Goal: Information Seeking & Learning: Find specific fact

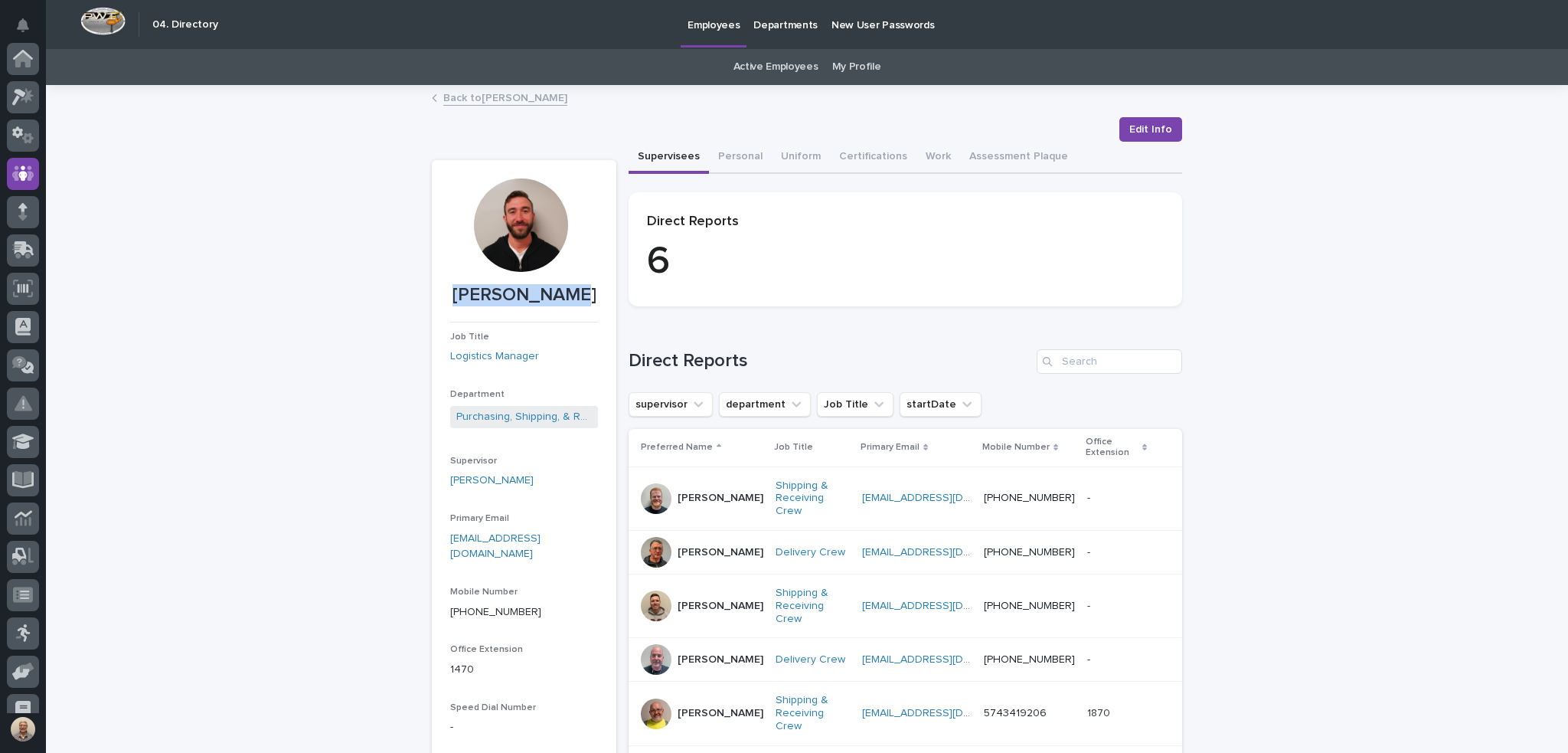
scroll to position [115, 0]
click at [1103, 367] on input "Search" at bounding box center [1109, 361] width 145 height 25
click at [802, 64] on link "Active Employees" at bounding box center [776, 67] width 85 height 36
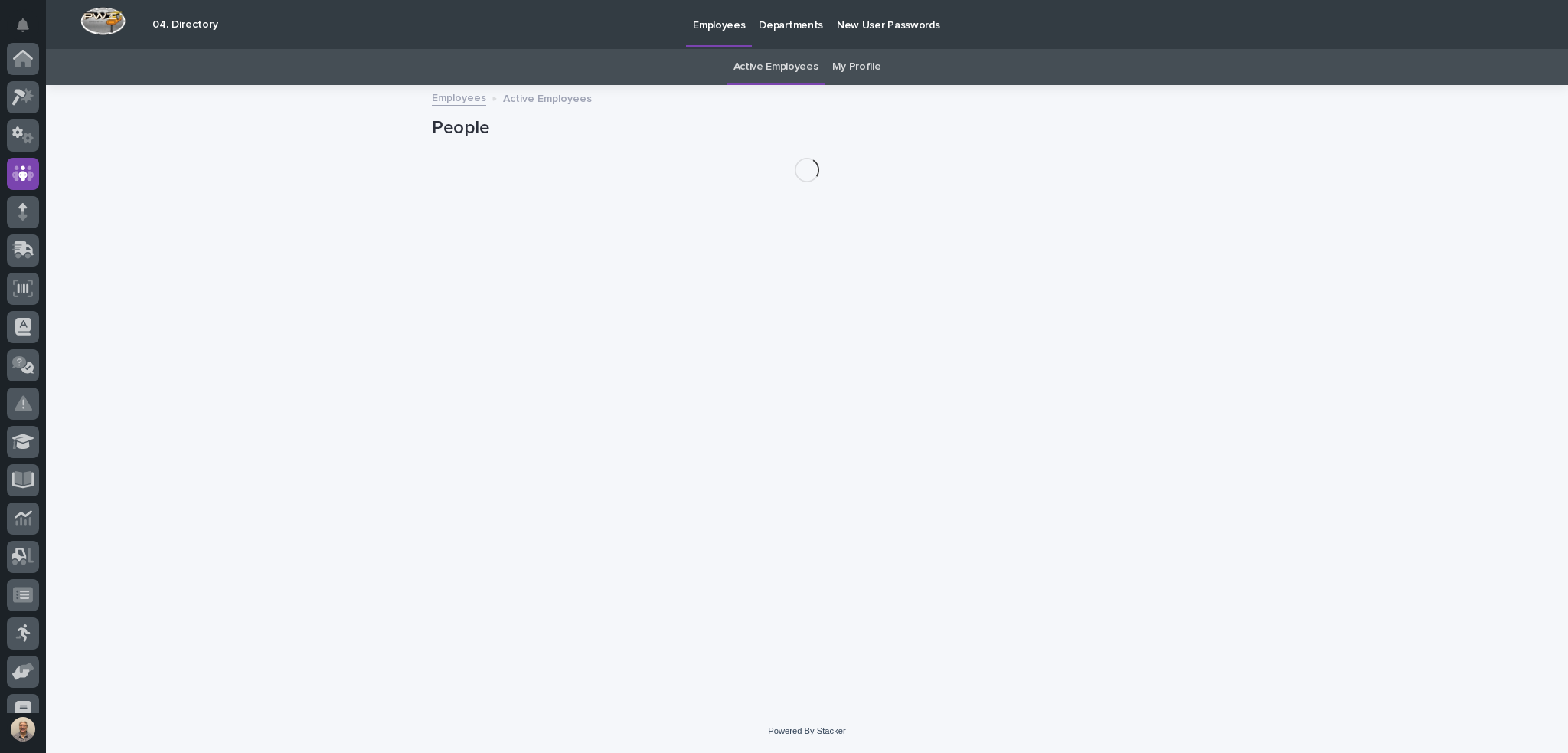
scroll to position [115, 0]
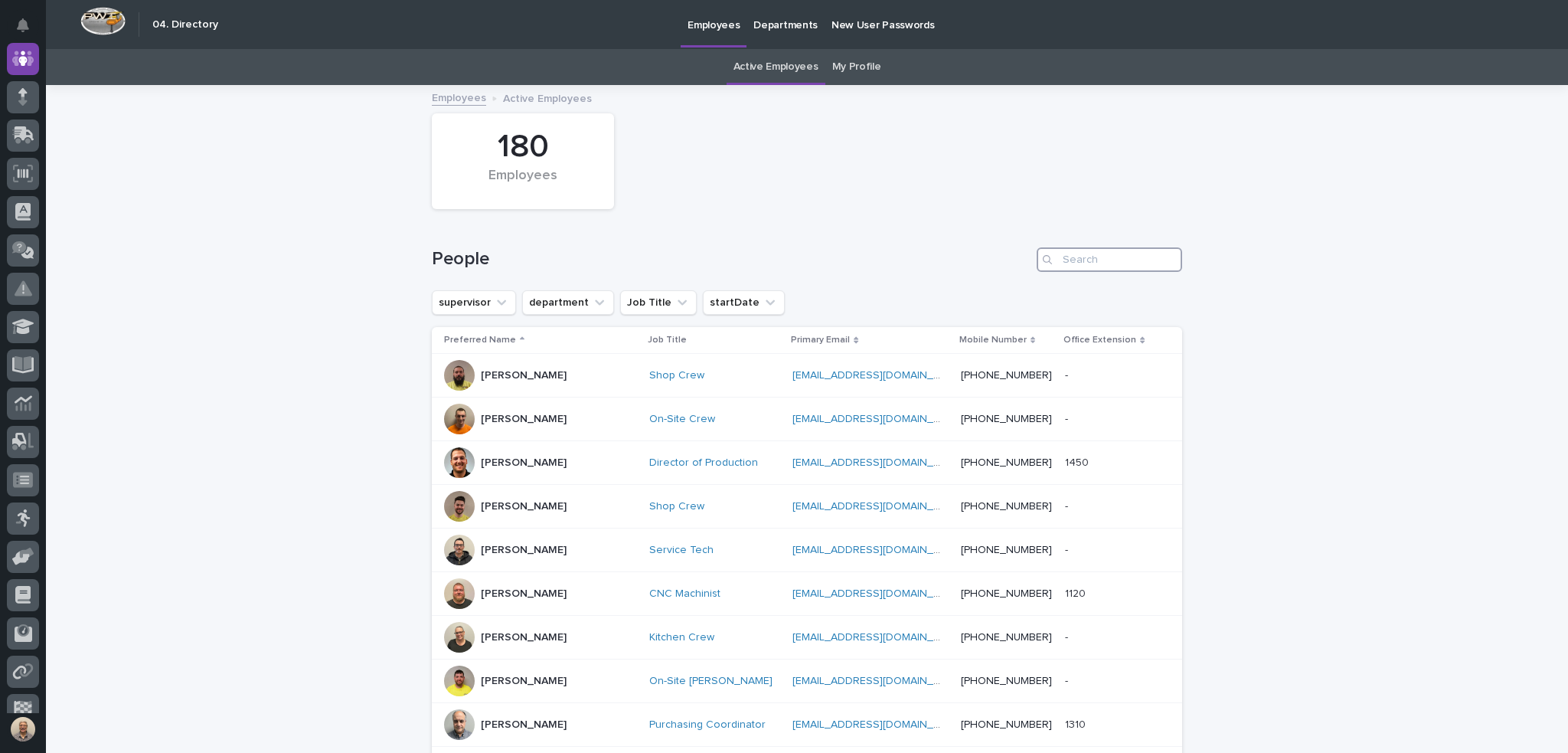
click at [1075, 259] on input "Search" at bounding box center [1109, 259] width 145 height 25
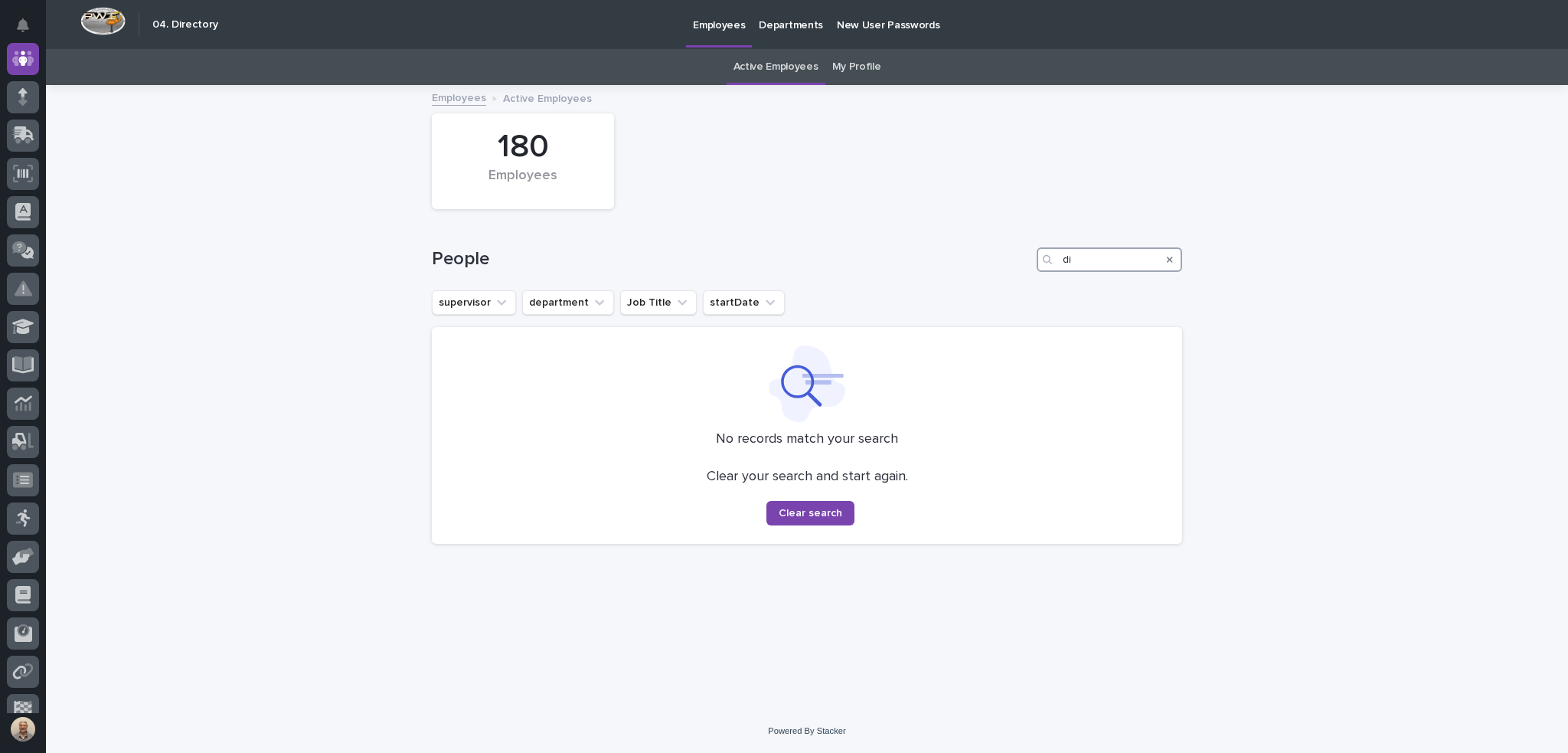
type input "d"
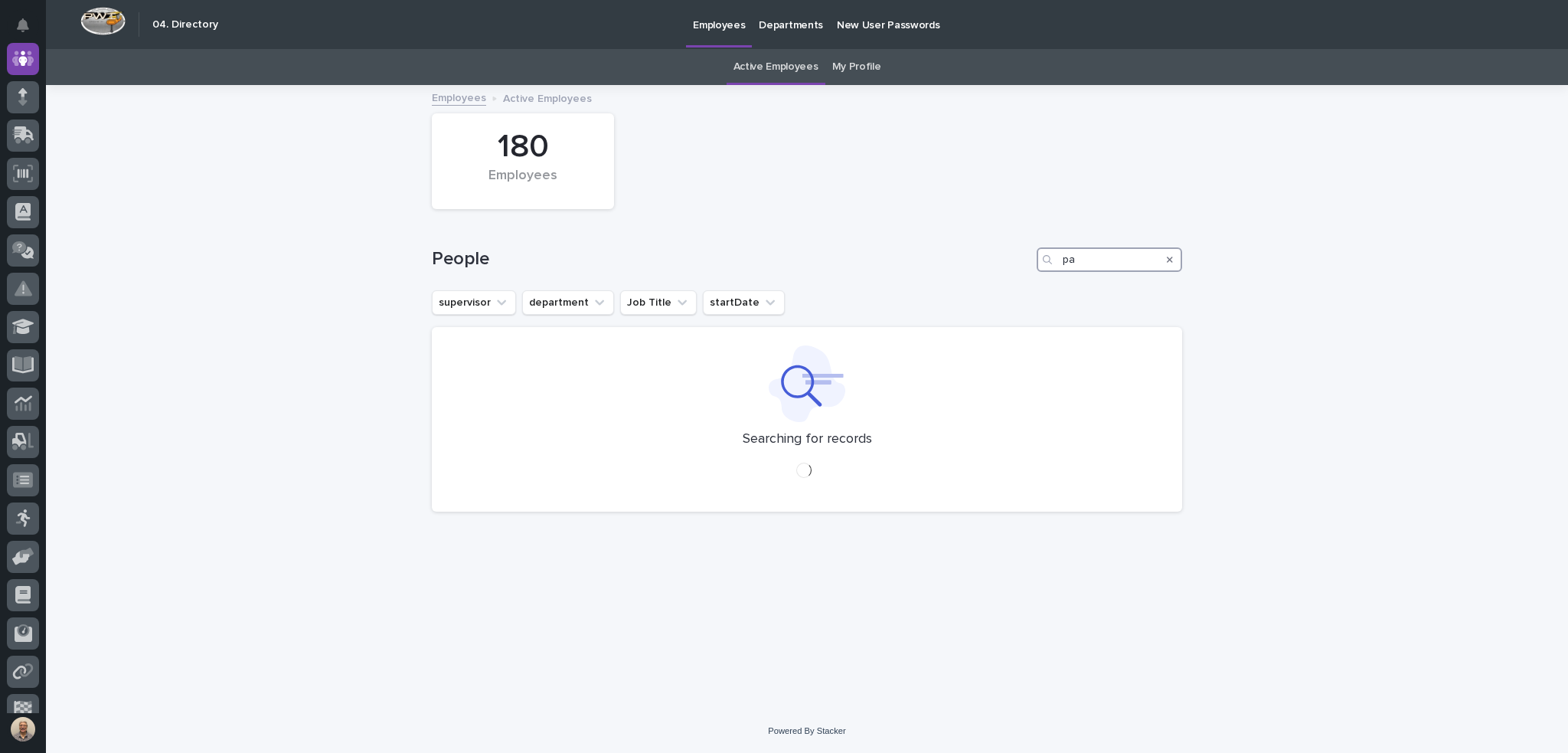
type input "p"
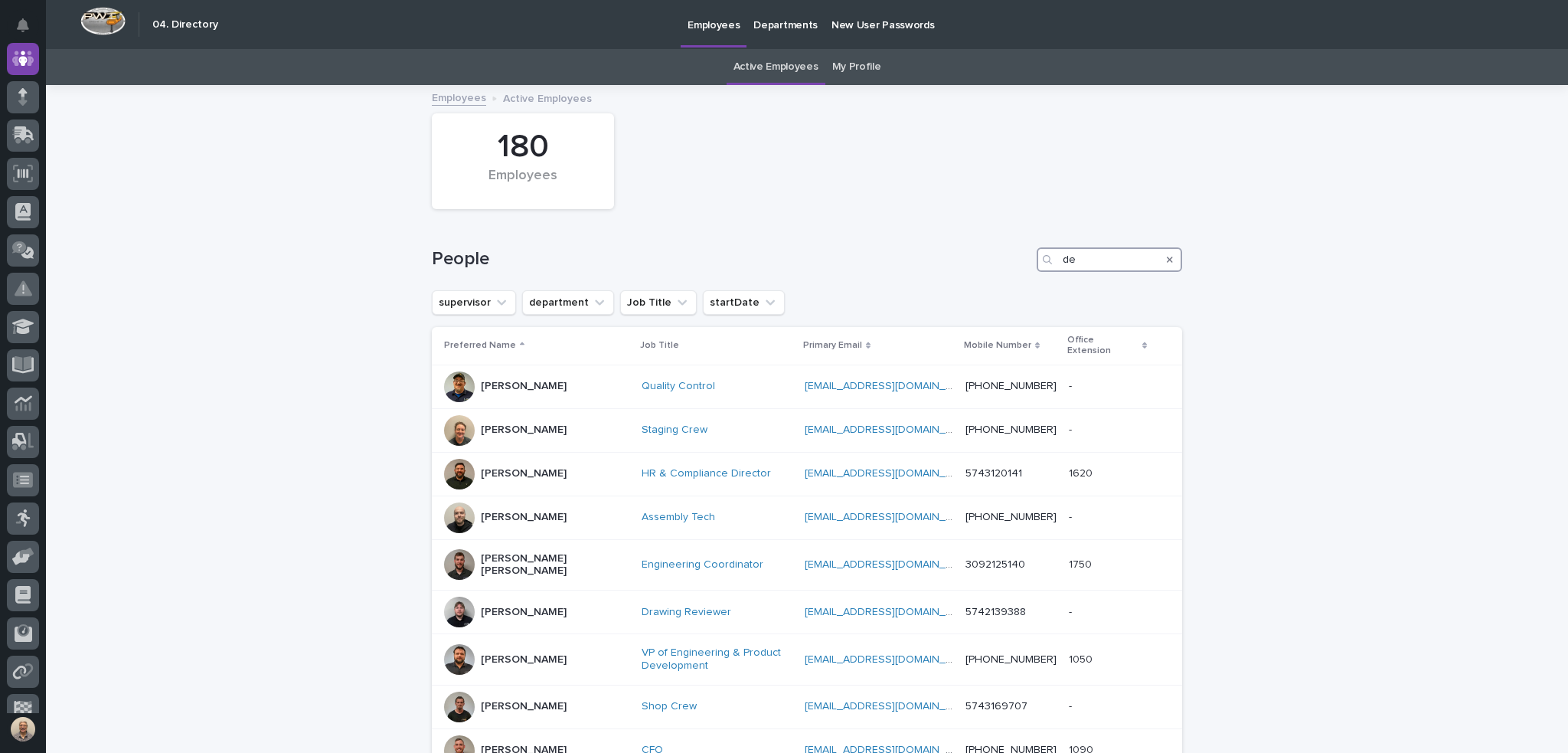
type input "d"
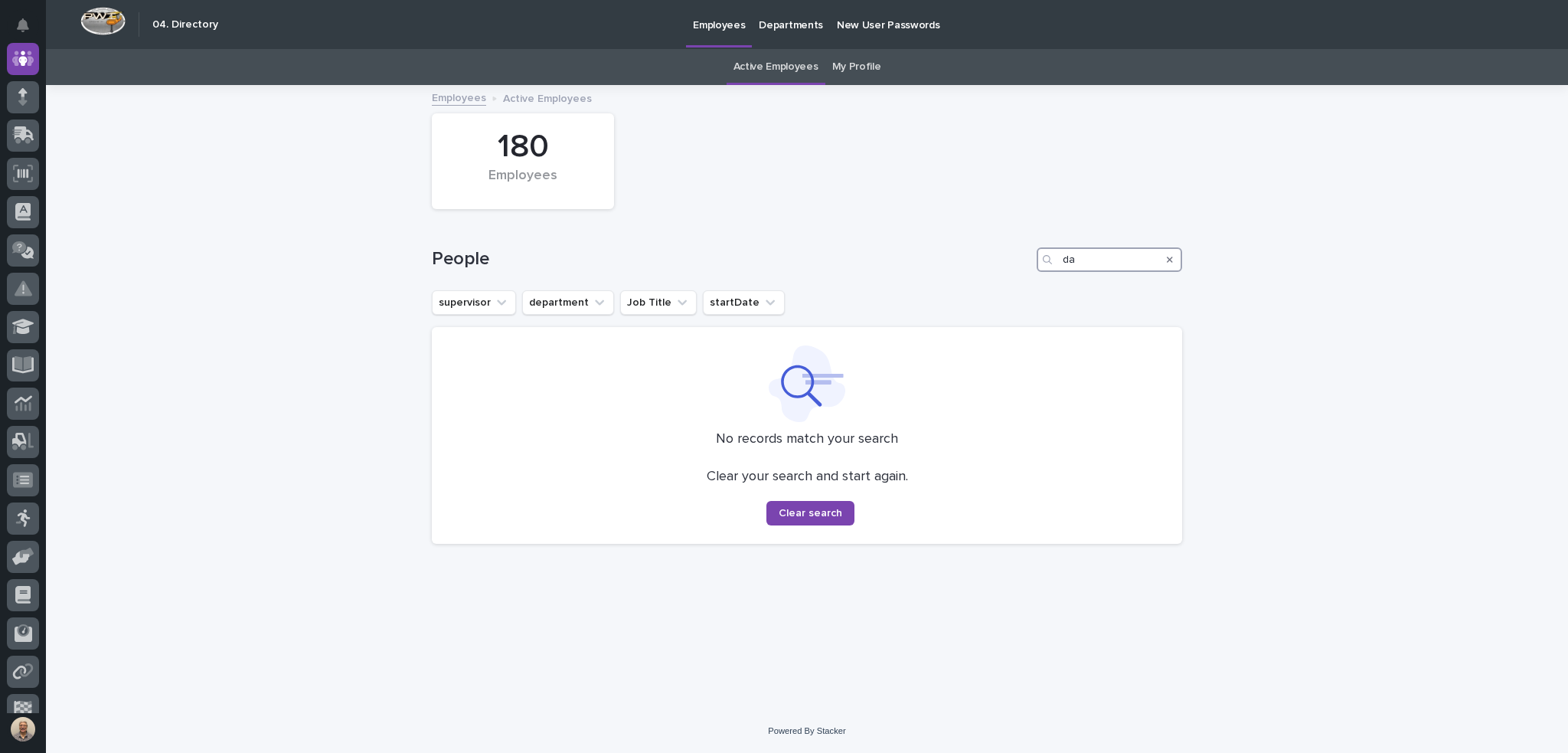
type input "d"
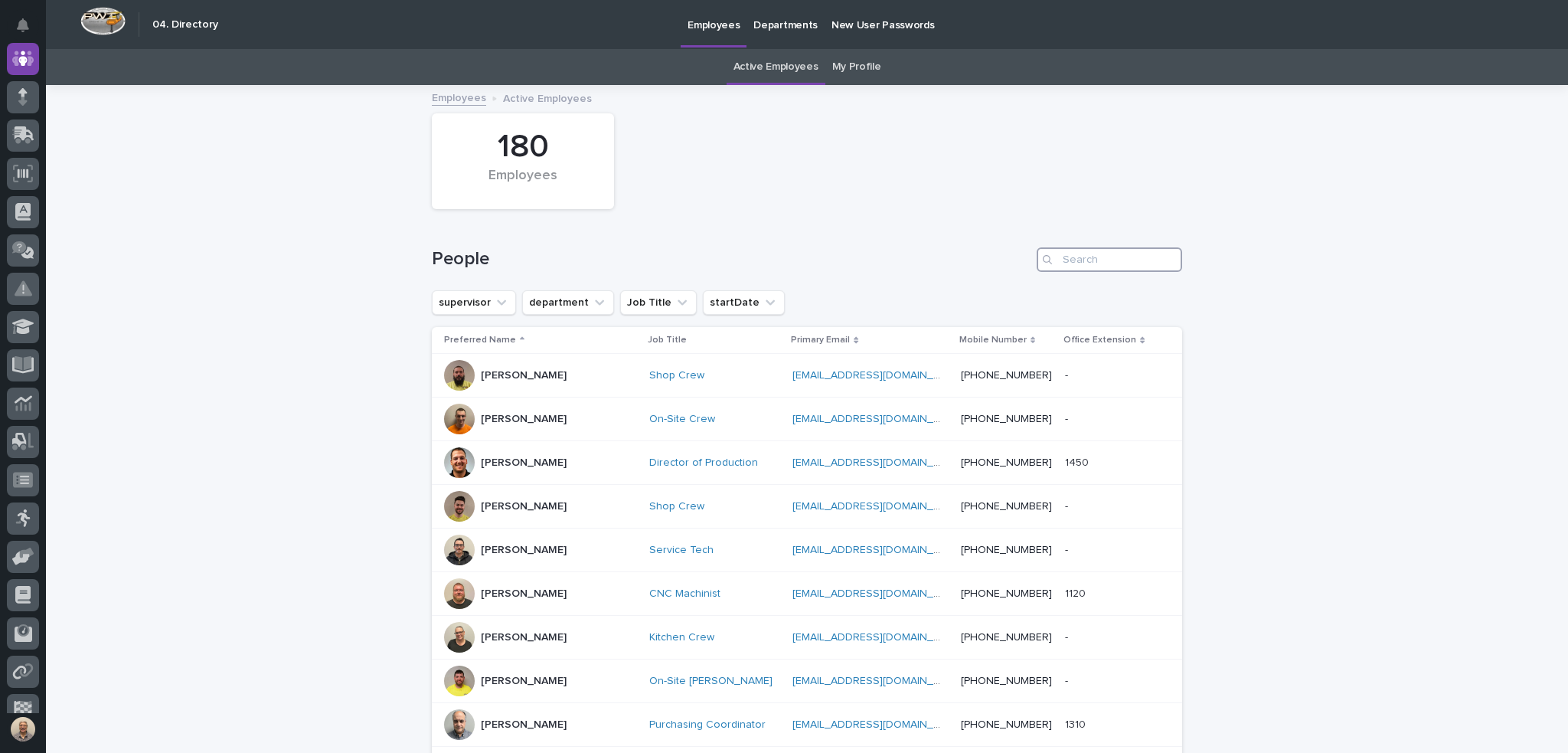
click at [1106, 256] on input "Search" at bounding box center [1109, 259] width 145 height 25
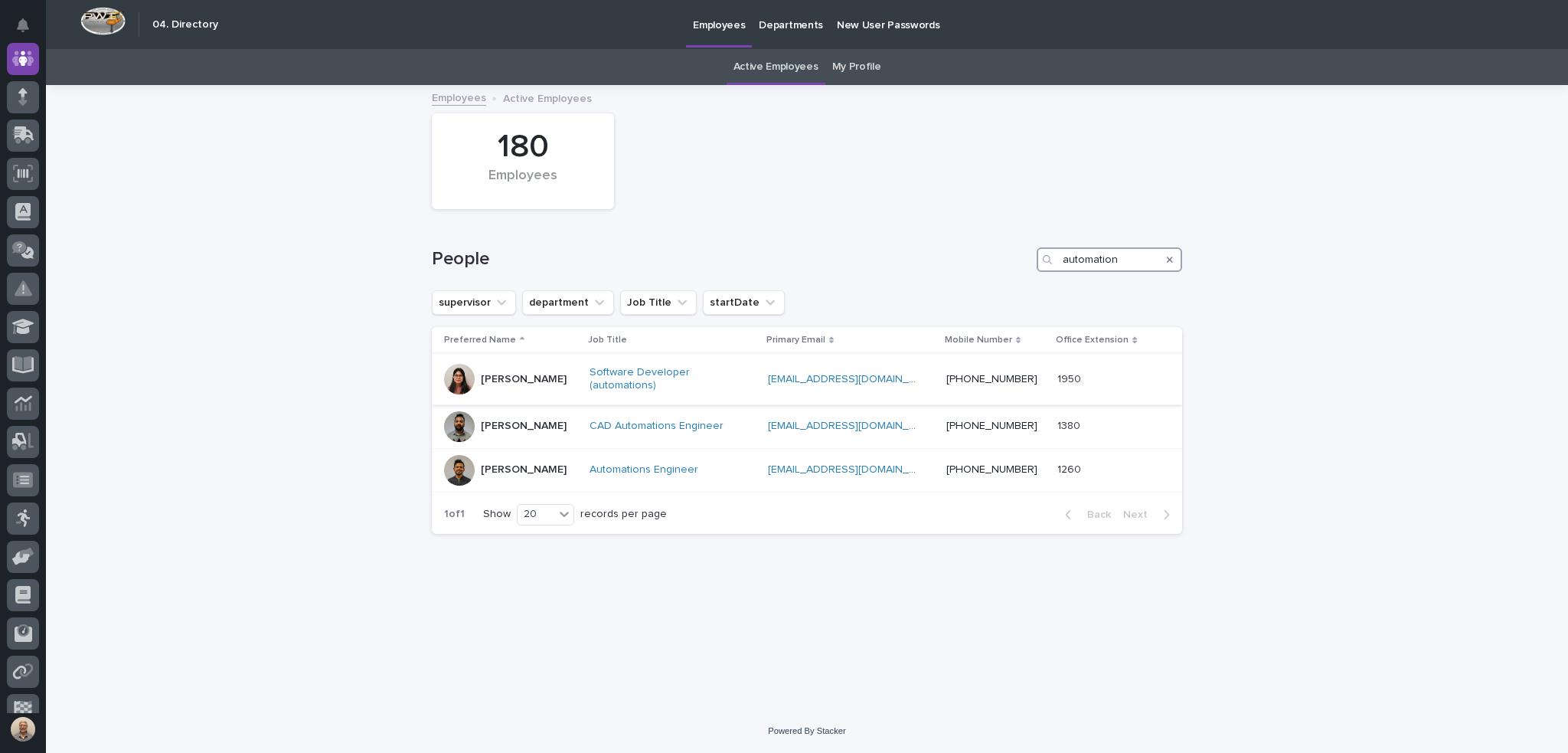
type input "automation"
click at [524, 375] on p "[PERSON_NAME]" at bounding box center [523, 379] width 86 height 13
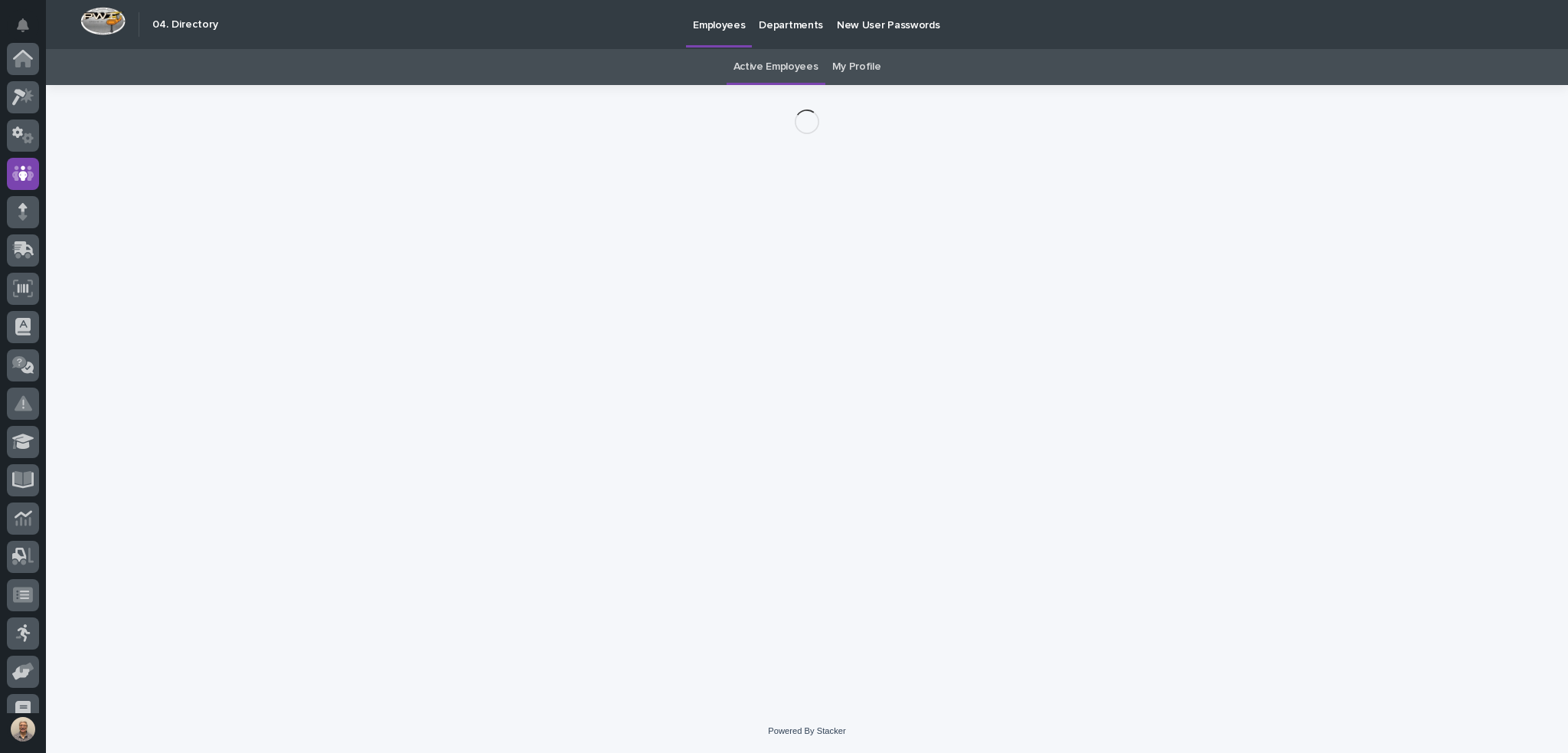
scroll to position [115, 0]
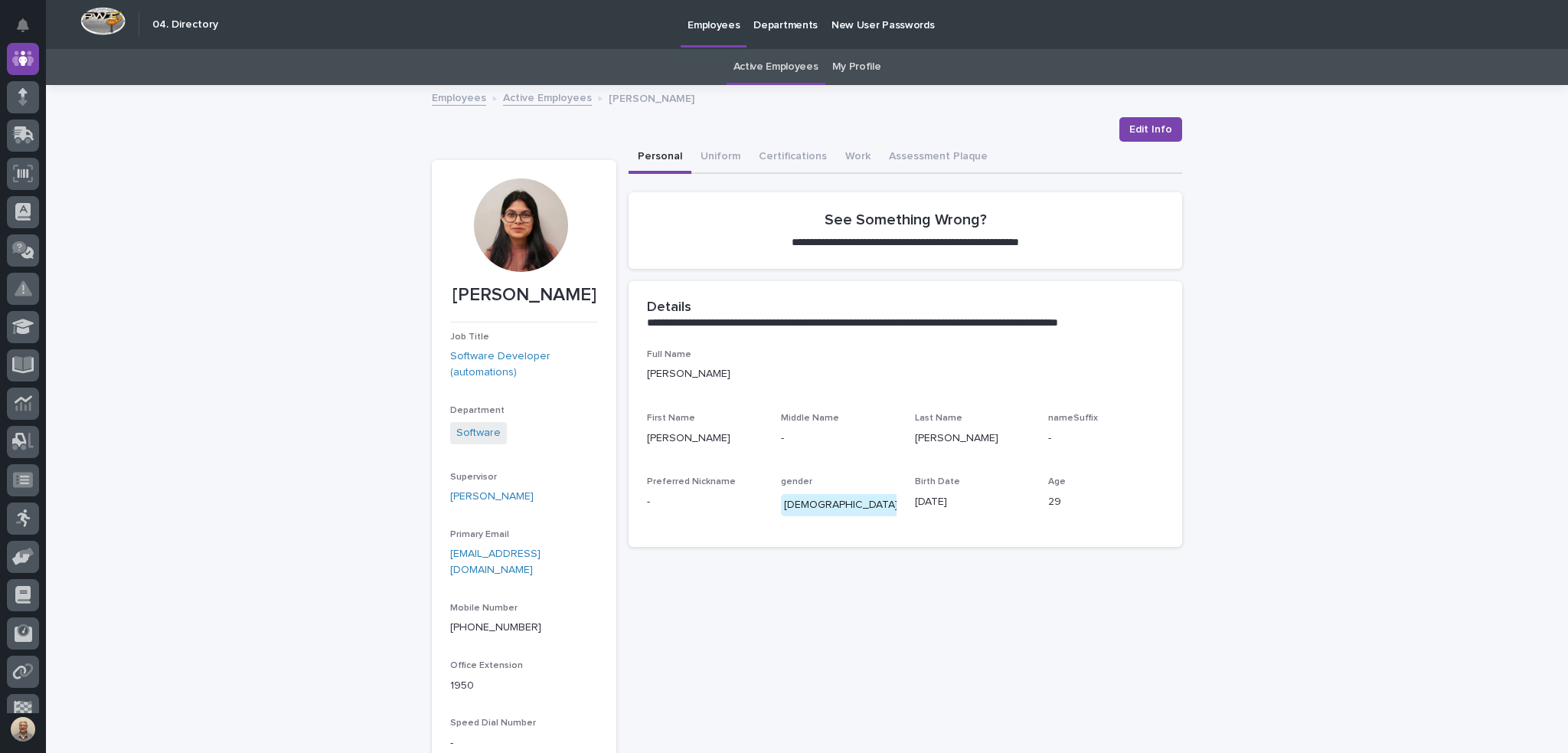
click at [476, 299] on p "[PERSON_NAME]" at bounding box center [523, 295] width 147 height 22
copy p "[PERSON_NAME]"
click at [551, 295] on p "[PERSON_NAME]" at bounding box center [523, 295] width 147 height 22
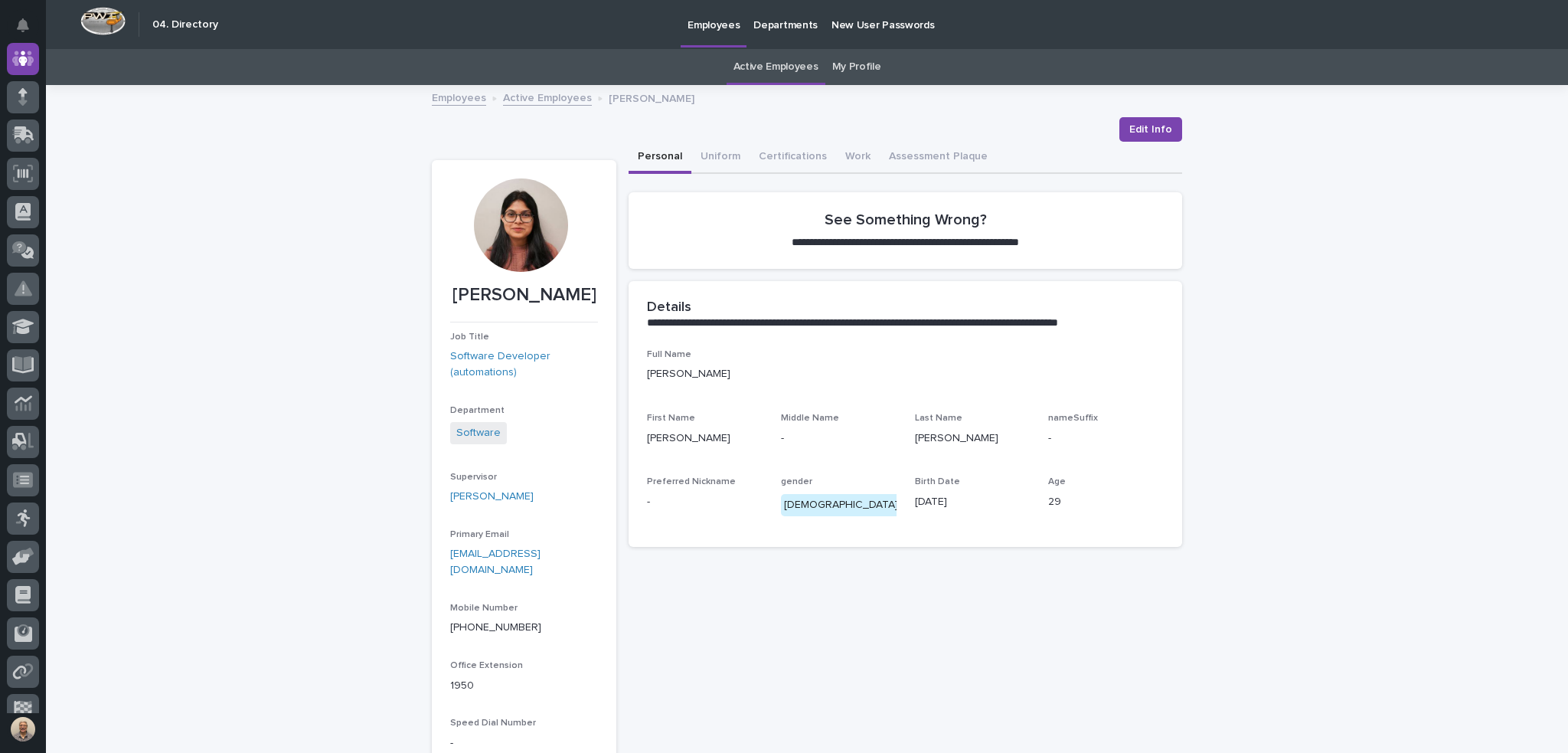
copy p "[PERSON_NAME]"
